Goal: Task Accomplishment & Management: Manage account settings

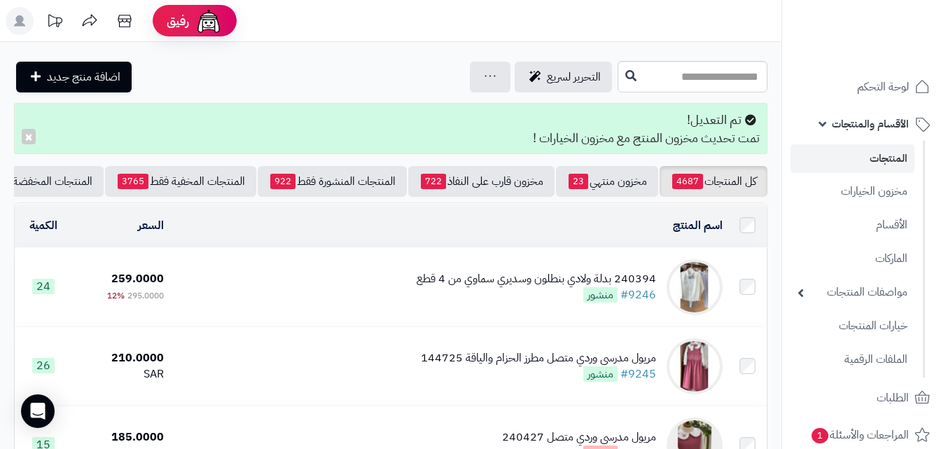
click at [880, 127] on span "الأقسام والمنتجات" at bounding box center [870, 124] width 77 height 20
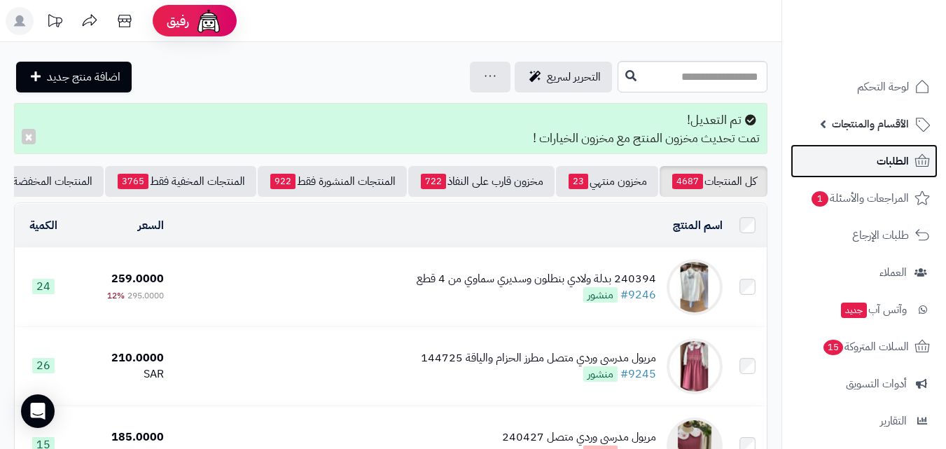
click at [891, 162] on span "الطلبات" at bounding box center [892, 161] width 32 height 20
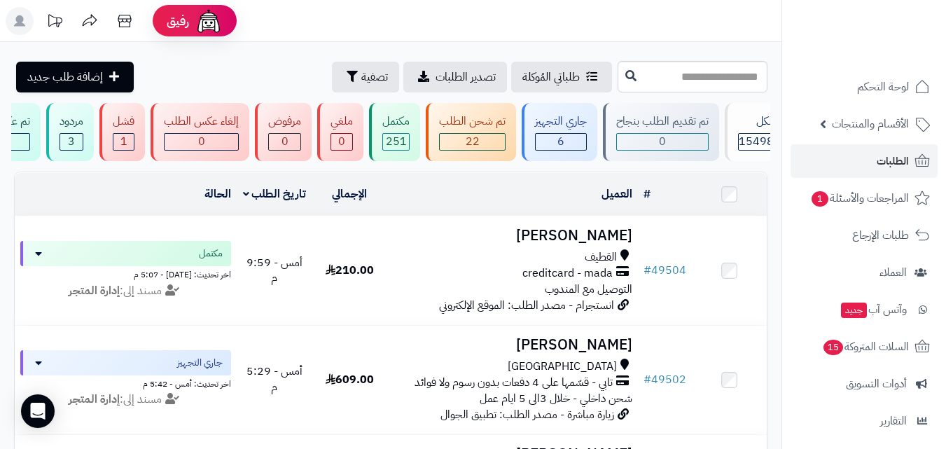
scroll to position [0, 1]
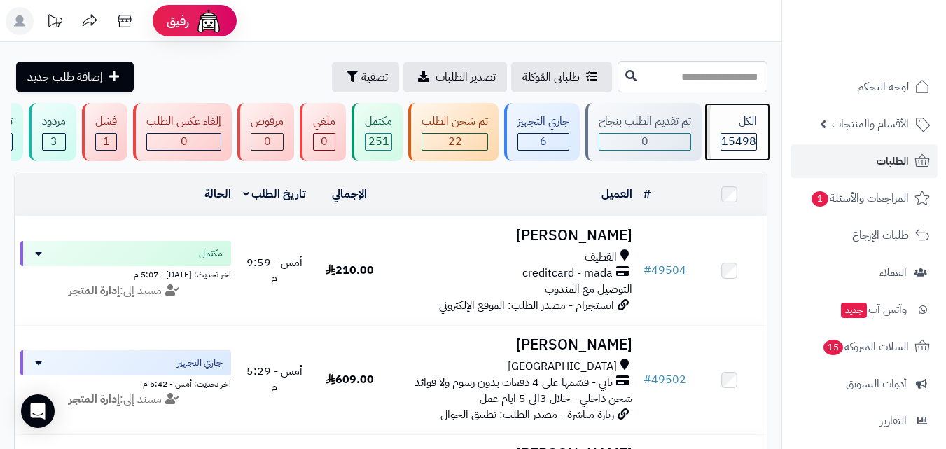
click at [744, 137] on span "15498" at bounding box center [738, 141] width 35 height 17
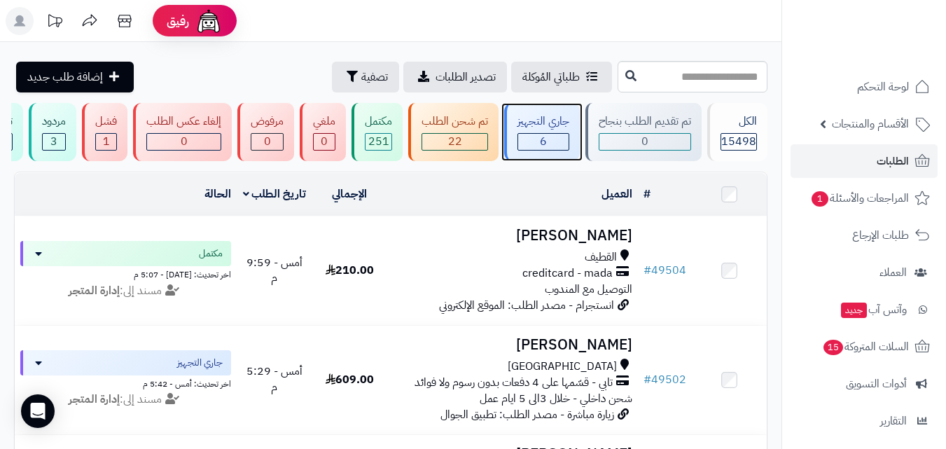
click at [560, 137] on div "6" at bounding box center [543, 142] width 50 height 16
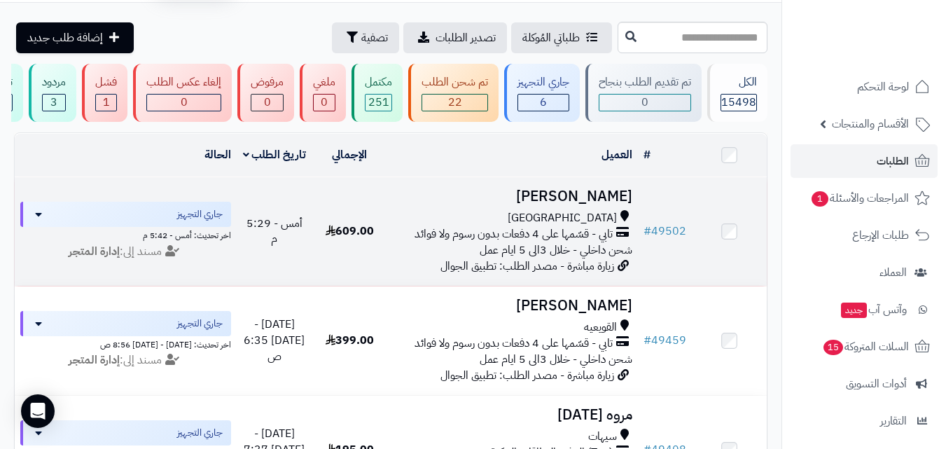
scroll to position [70, 0]
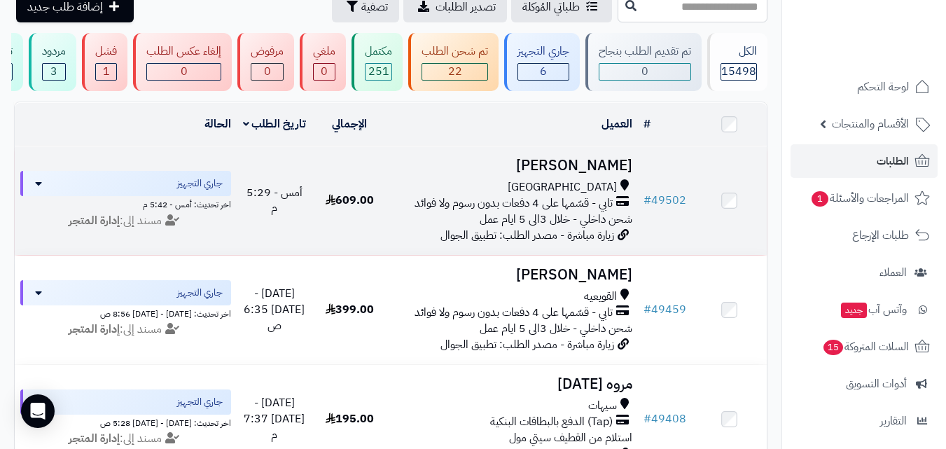
click at [581, 174] on h3 "[PERSON_NAME]" at bounding box center [512, 166] width 239 height 16
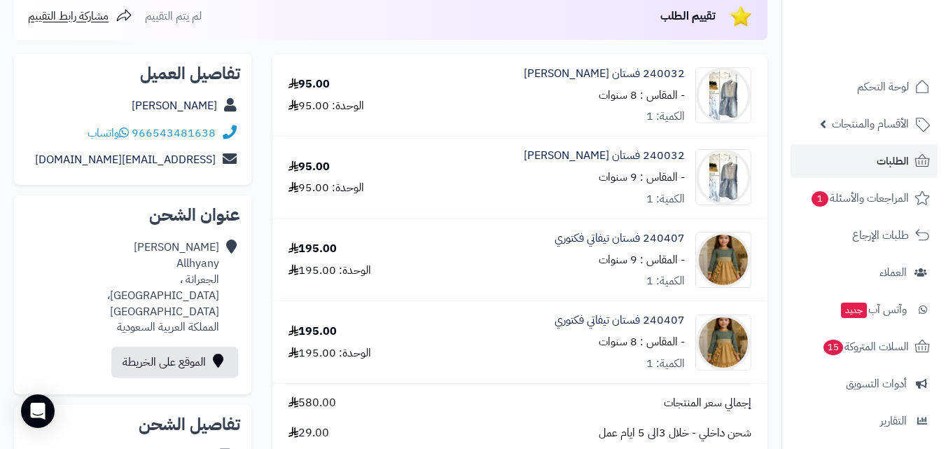
scroll to position [140, 0]
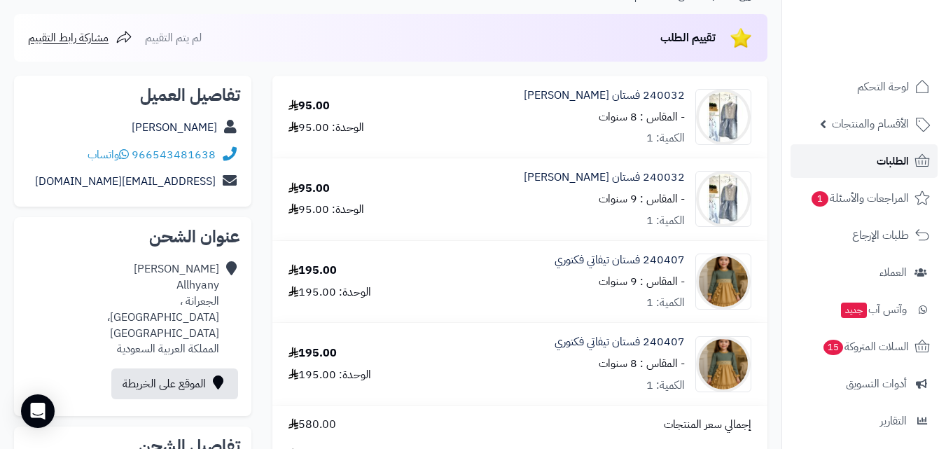
click at [860, 162] on link "الطلبات" at bounding box center [863, 161] width 147 height 34
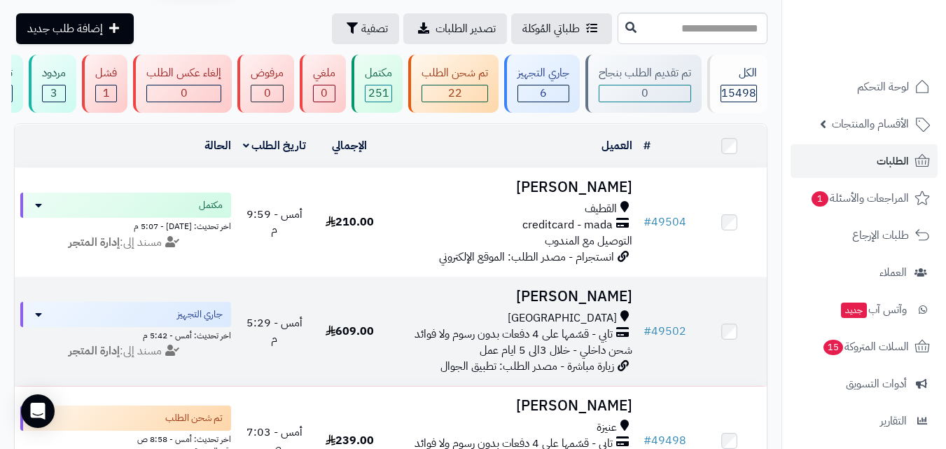
scroll to position [70, 0]
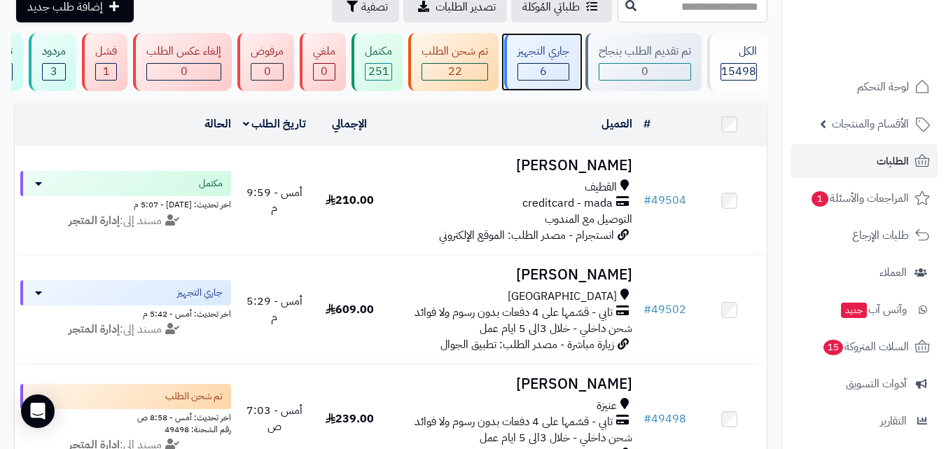
click at [537, 73] on div "6" at bounding box center [543, 72] width 50 height 16
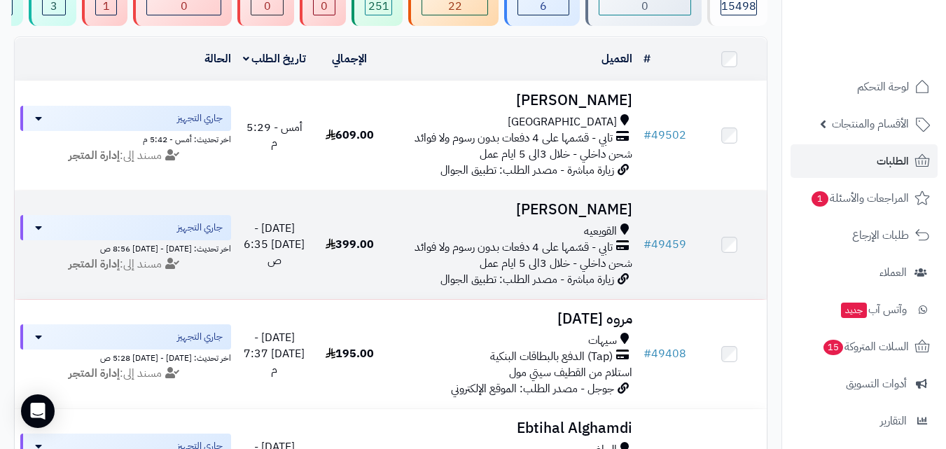
scroll to position [140, 0]
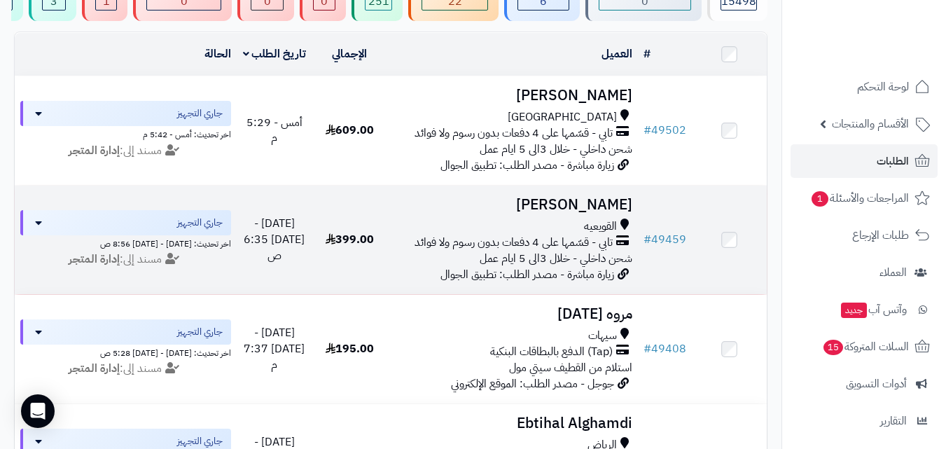
click at [578, 226] on td "ريم الحمد القويعيه تابي - قسّمها على 4 دفعات بدون رسوم ولا فوائد شحن داخلي - خل…" at bounding box center [512, 240] width 251 height 109
click at [600, 213] on h3 "ريم الحمد" at bounding box center [512, 205] width 239 height 16
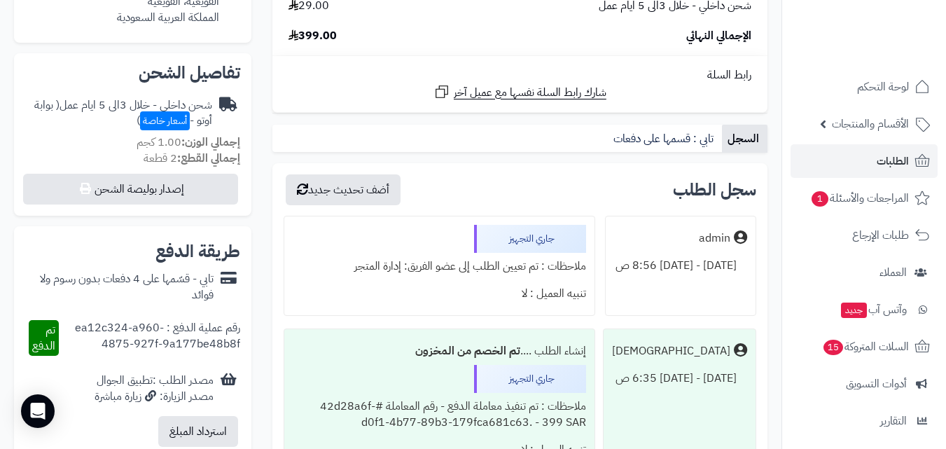
scroll to position [490, 0]
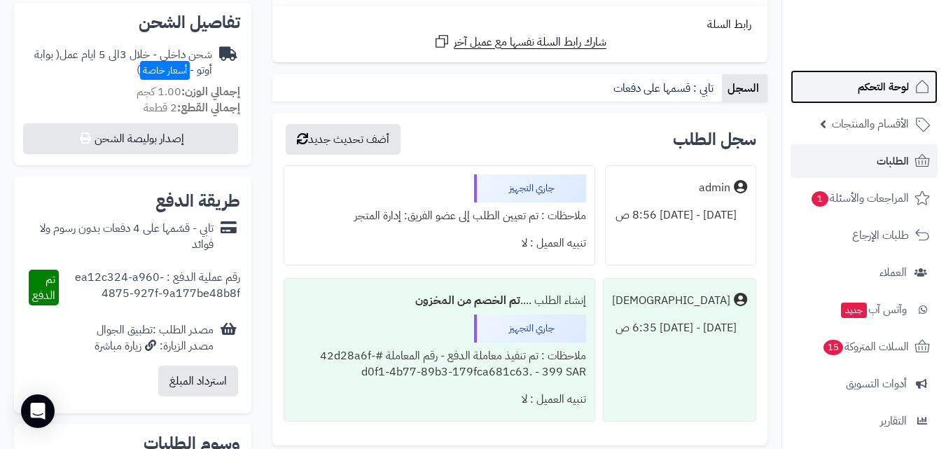
click at [878, 96] on span "لوحة التحكم" at bounding box center [883, 87] width 51 height 20
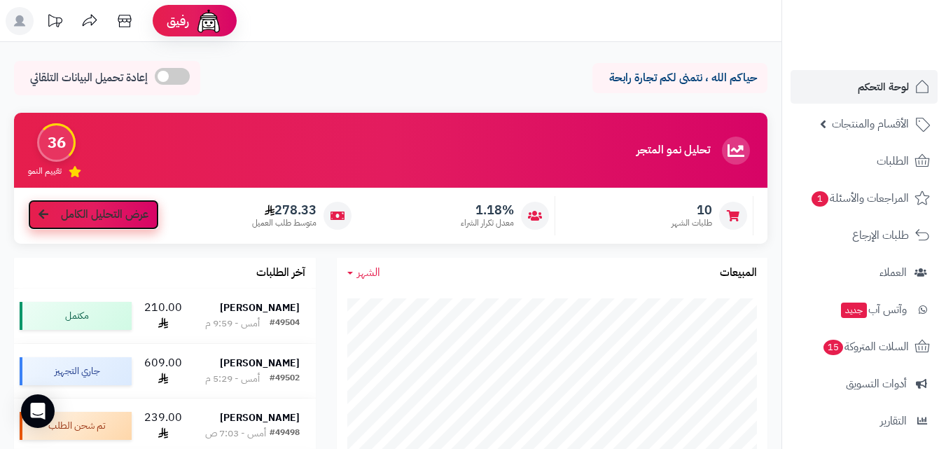
click at [85, 218] on span "عرض التحليل الكامل" at bounding box center [105, 215] width 88 height 16
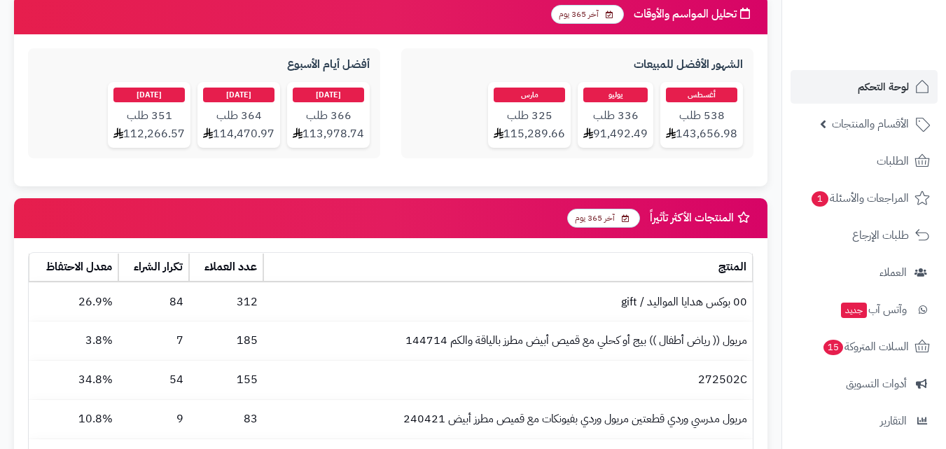
scroll to position [1400, 0]
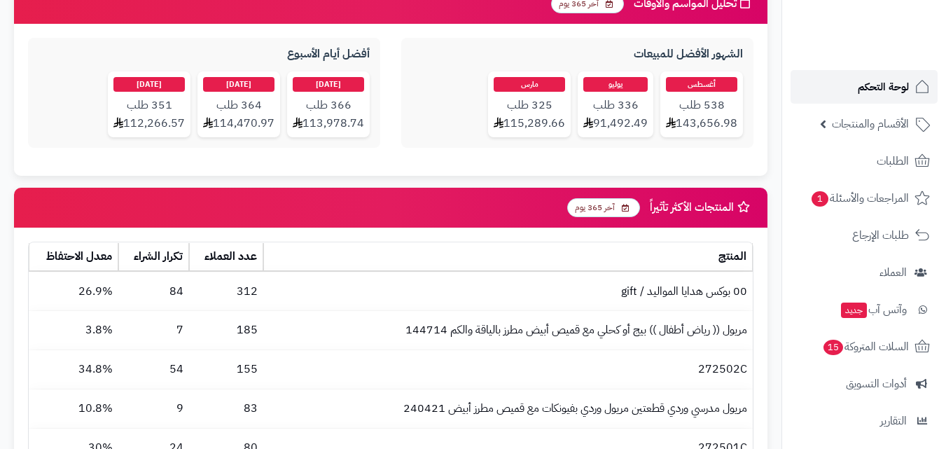
click at [860, 92] on span "لوحة التحكم" at bounding box center [883, 87] width 51 height 20
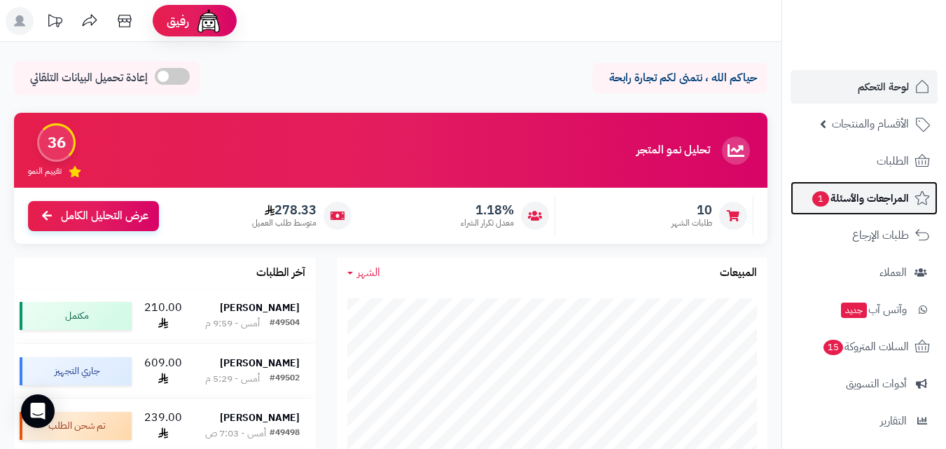
click at [863, 203] on span "المراجعات والأسئلة 1" at bounding box center [860, 198] width 98 height 20
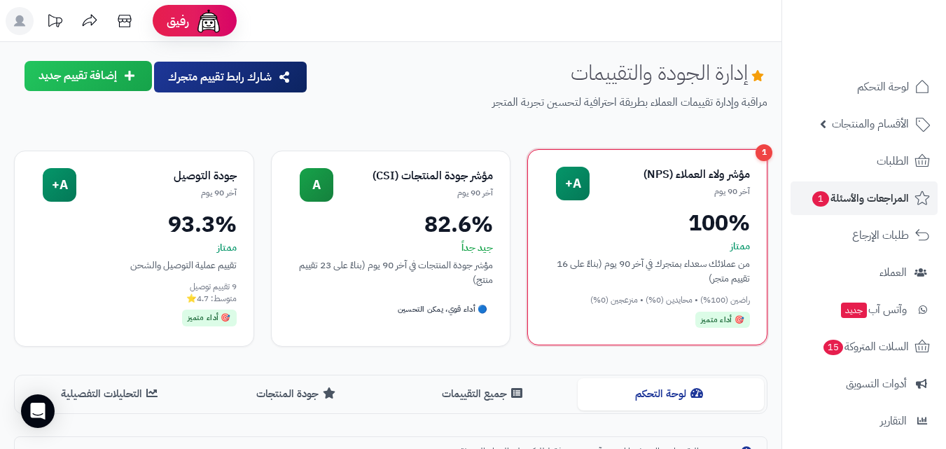
click at [689, 211] on div "100%" at bounding box center [647, 222] width 205 height 22
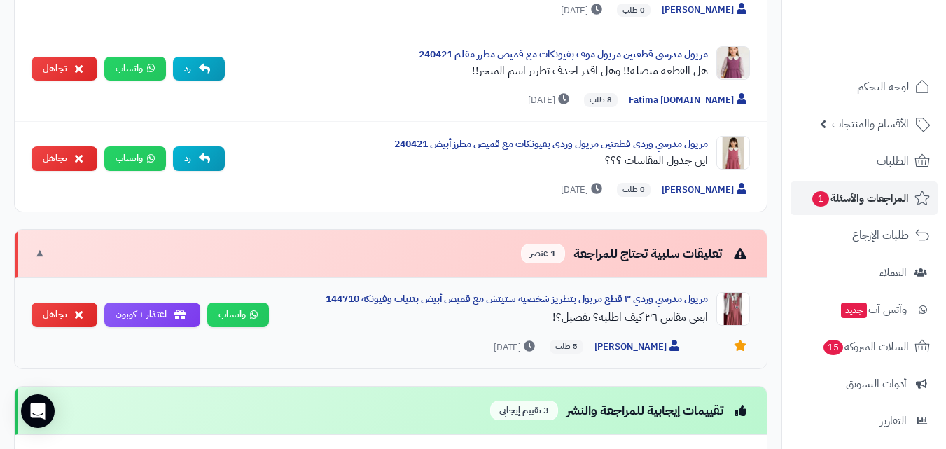
scroll to position [700, 0]
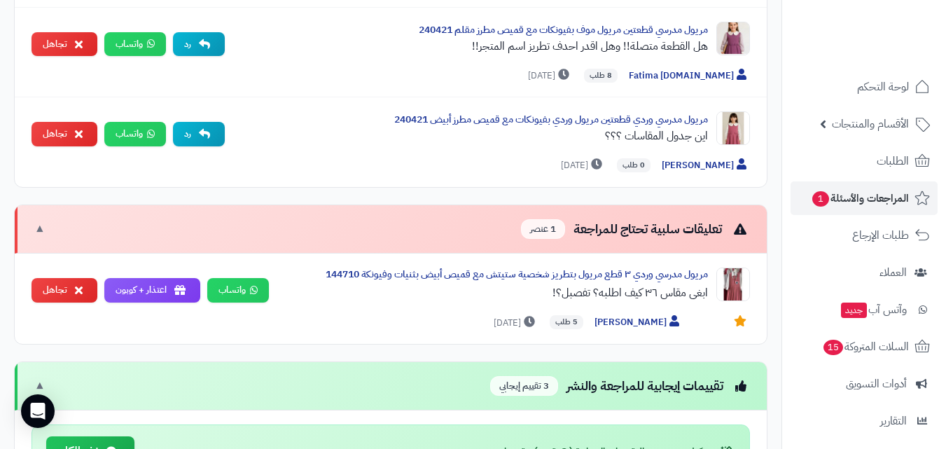
click at [622, 228] on div "تعليقات سلبية تحتاج للمراجعة 1 عنصر" at bounding box center [635, 229] width 229 height 20
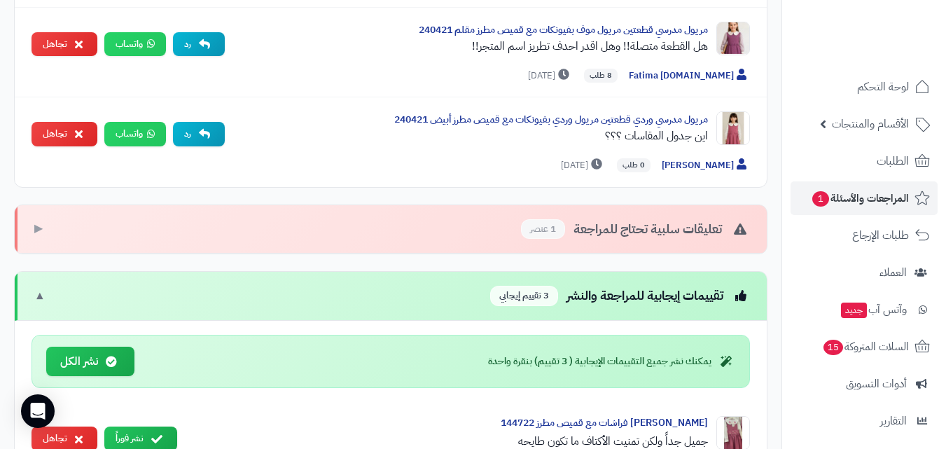
click at [316, 220] on div "تعليقات سلبية تحتاج للمراجعة 1 عنصر ▶" at bounding box center [391, 229] width 752 height 49
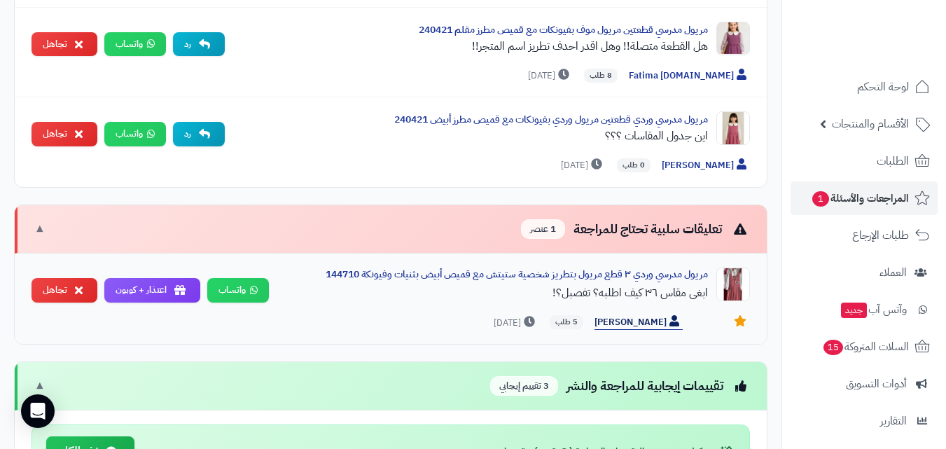
click at [645, 323] on span "[PERSON_NAME]" at bounding box center [638, 322] width 88 height 15
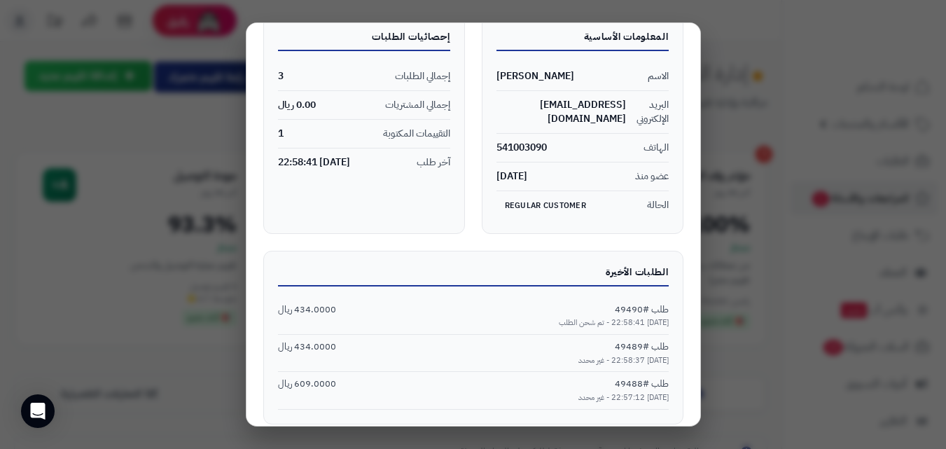
scroll to position [0, 0]
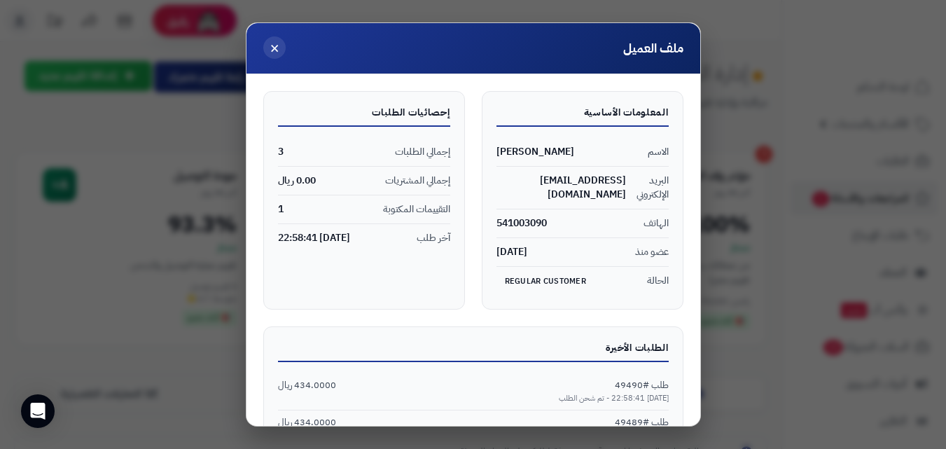
click at [279, 48] on span "×" at bounding box center [275, 48] width 10 height 24
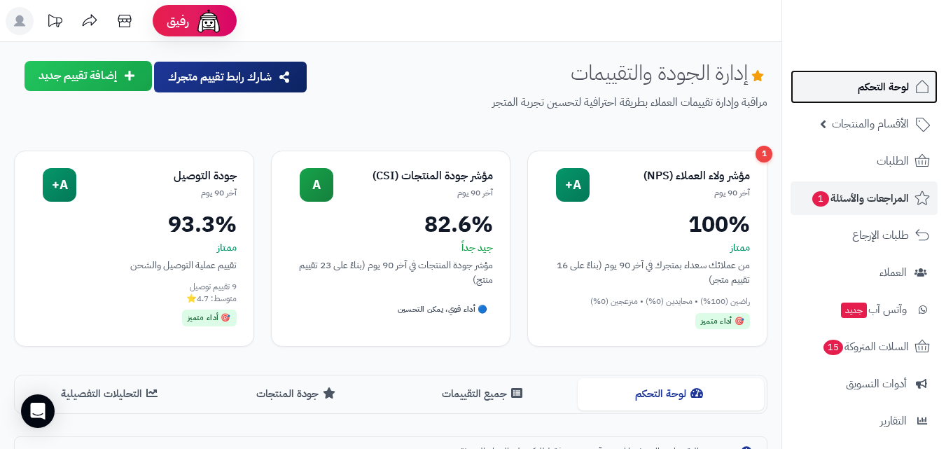
click at [888, 87] on span "لوحة التحكم" at bounding box center [883, 87] width 51 height 20
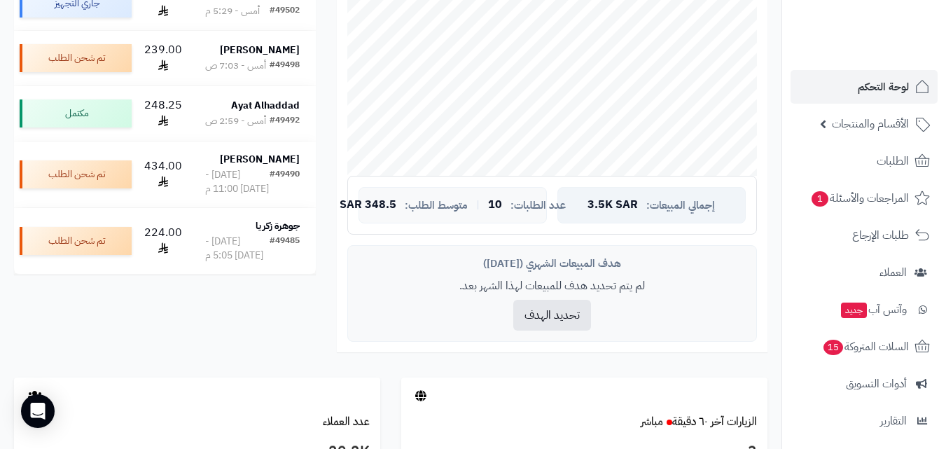
scroll to position [420, 0]
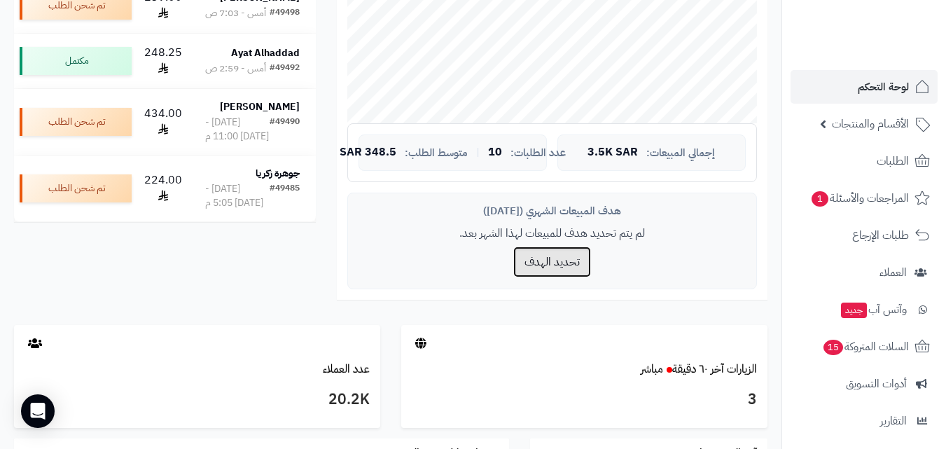
click at [579, 254] on button "تحديد الهدف" at bounding box center [552, 261] width 78 height 31
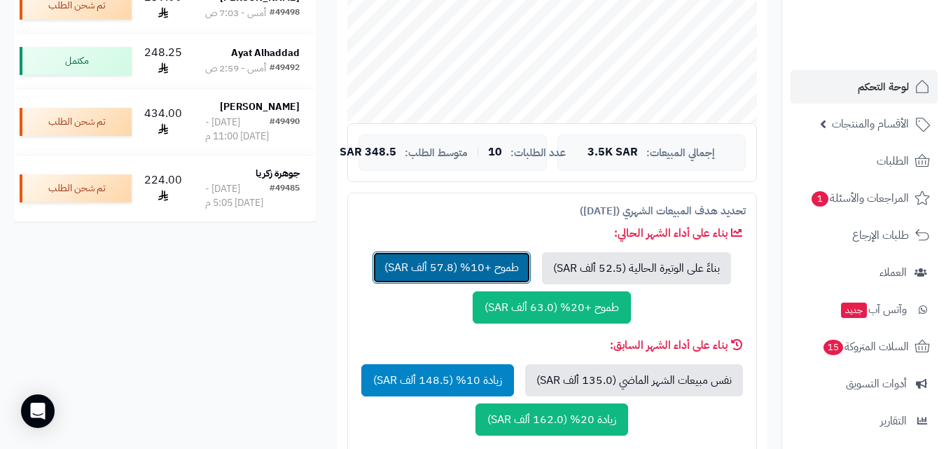
click at [496, 270] on button "طموح +10% (57.8 ألف SAR)" at bounding box center [451, 267] width 158 height 32
type input "*****"
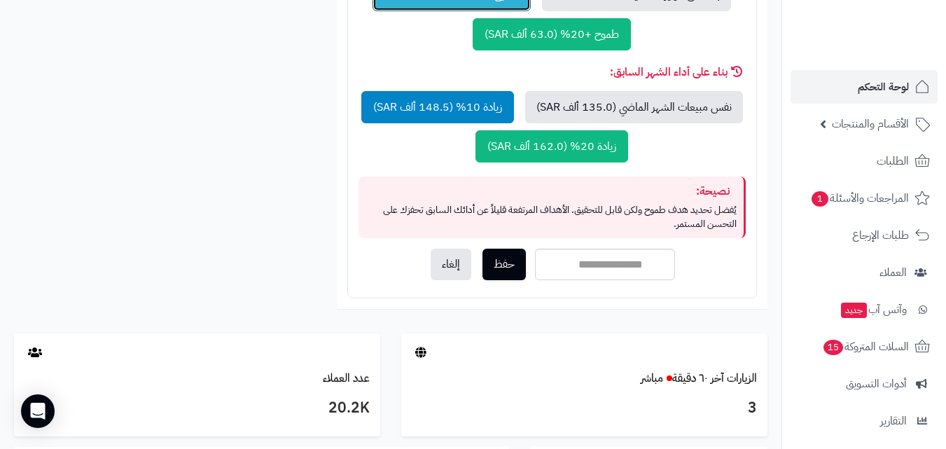
scroll to position [700, 0]
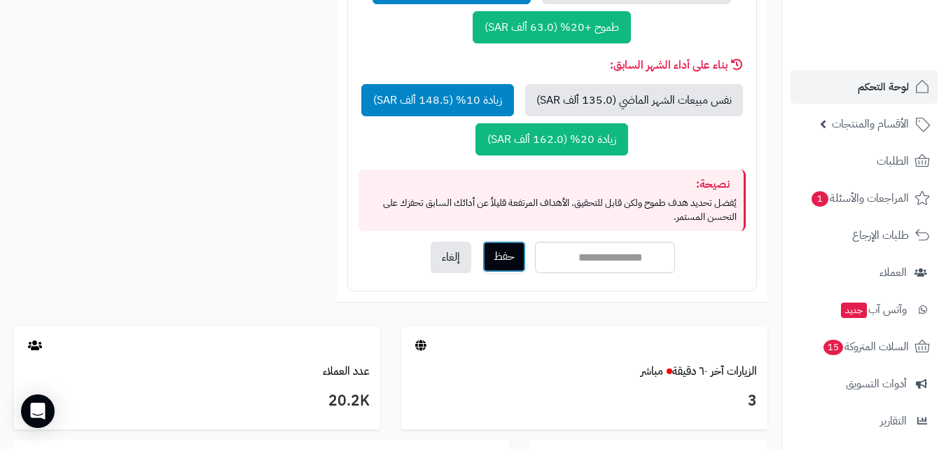
click at [511, 261] on button "حفظ" at bounding box center [503, 257] width 43 height 32
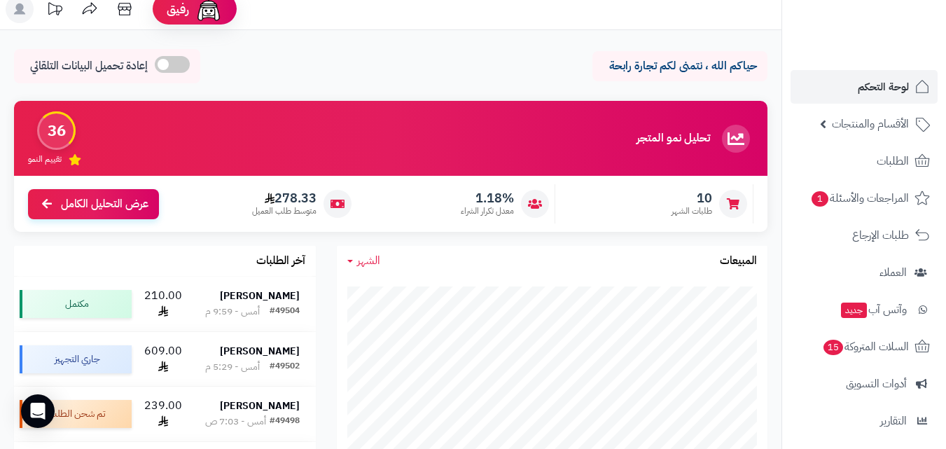
scroll to position [0, 0]
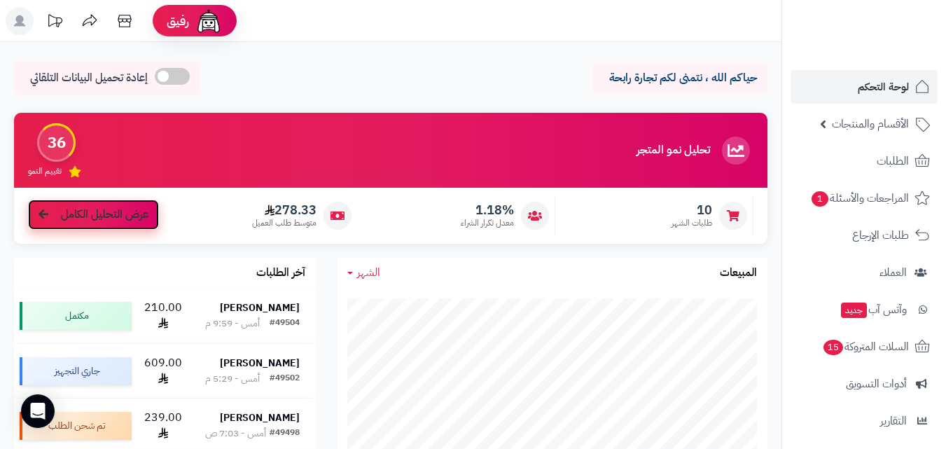
click at [93, 218] on span "عرض التحليل الكامل" at bounding box center [105, 215] width 88 height 16
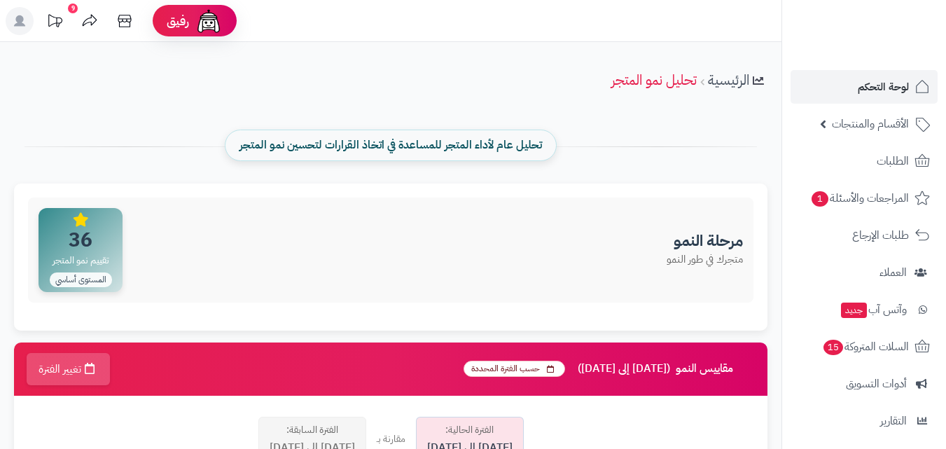
click at [379, 145] on span "تحليل عام لأداء المتجر للمساعدة في اتخاذ القرارات لتحسين نمو المتجر" at bounding box center [390, 145] width 302 height 16
click at [718, 83] on link "الرئيسية" at bounding box center [728, 79] width 41 height 21
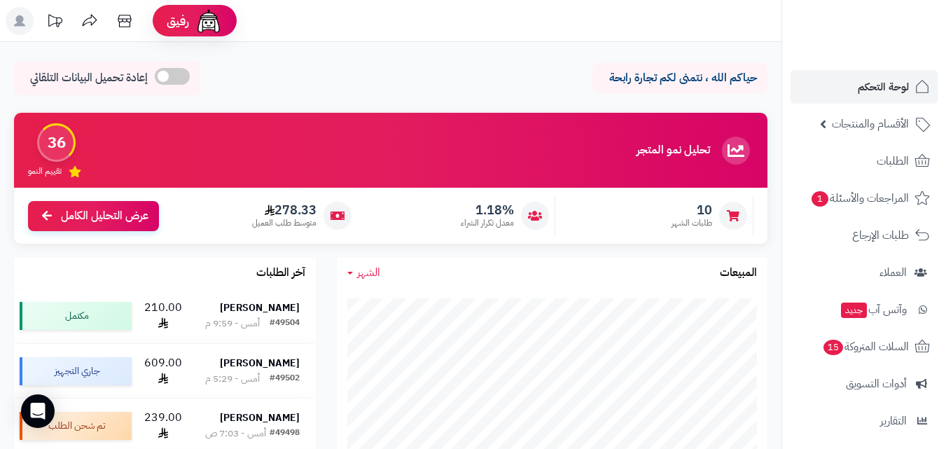
click at [94, 78] on span "إعادة تحميل البيانات التلقائي" at bounding box center [89, 78] width 118 height 16
click at [46, 148] on div "36" at bounding box center [56, 142] width 39 height 39
click at [67, 177] on div "تقييم النمو" at bounding box center [56, 171] width 57 height 12
click at [872, 111] on link "الأقسام والمنتجات" at bounding box center [863, 124] width 147 height 34
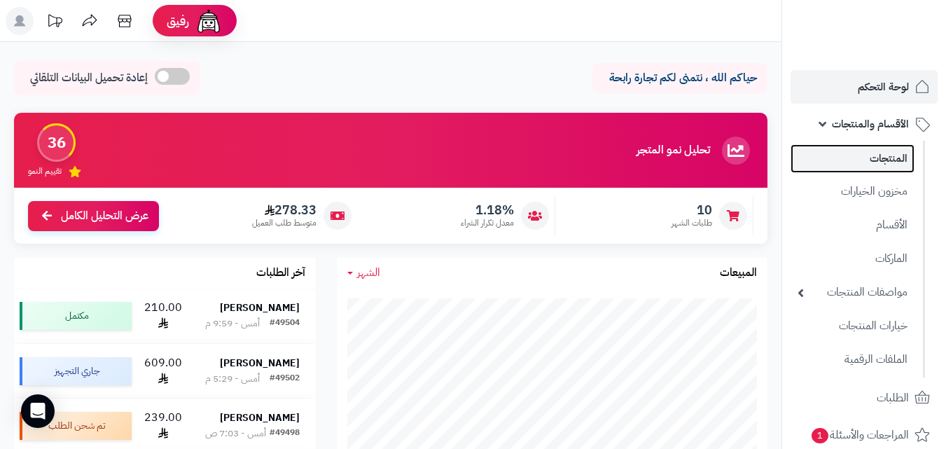
click at [874, 151] on link "المنتجات" at bounding box center [852, 158] width 124 height 29
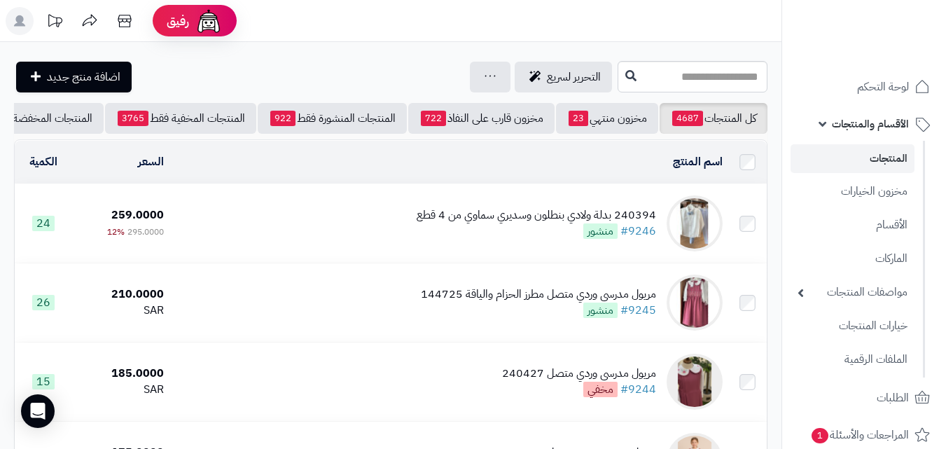
click at [857, 120] on span "الأقسام والمنتجات" at bounding box center [870, 124] width 77 height 20
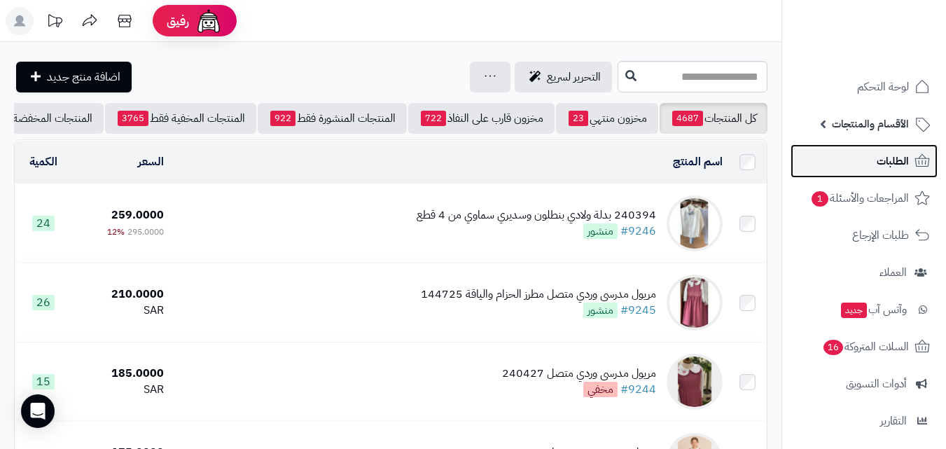
click at [862, 160] on link "الطلبات" at bounding box center [863, 161] width 147 height 34
